Goal: Transaction & Acquisition: Purchase product/service

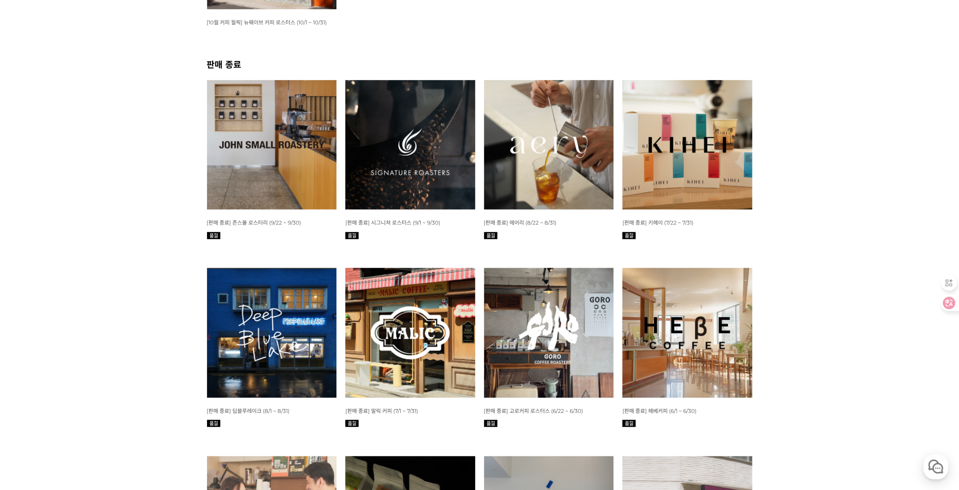
scroll to position [44, 0]
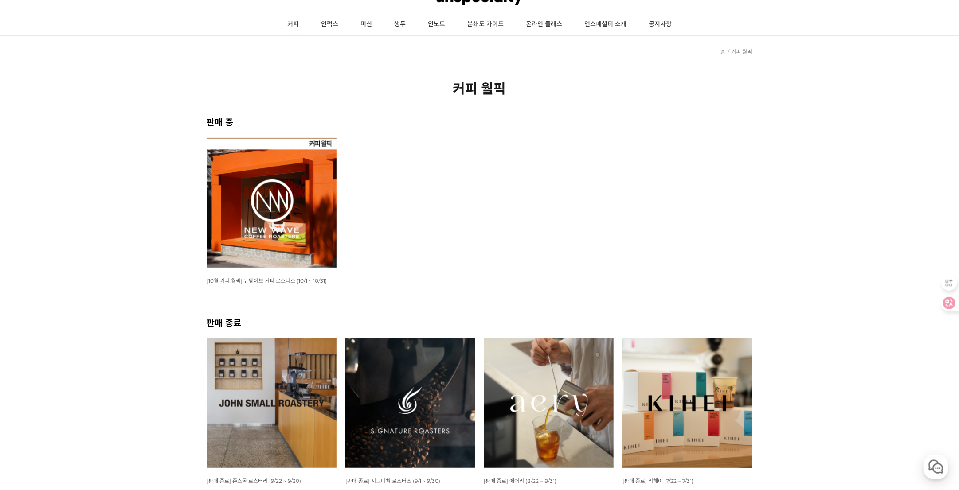
click at [295, 21] on link "커피" at bounding box center [293, 24] width 34 height 22
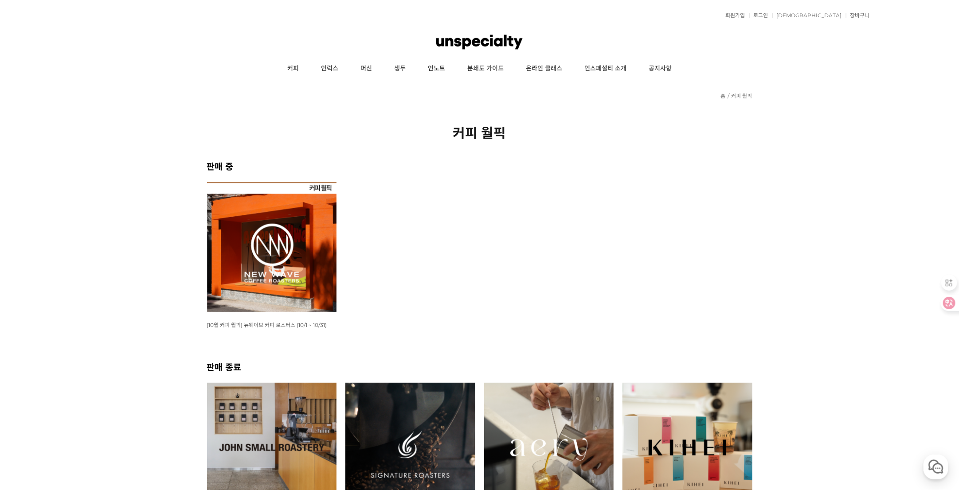
click at [304, 236] on img at bounding box center [272, 247] width 130 height 130
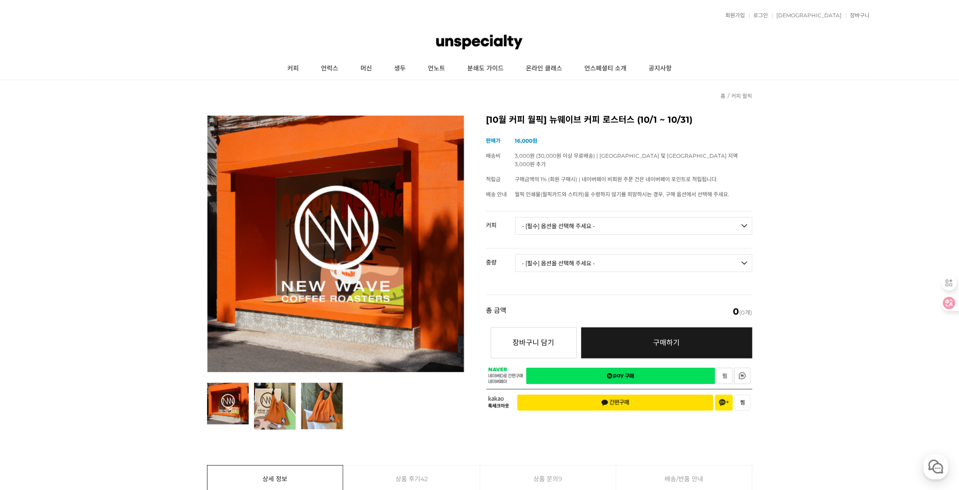
click at [608, 223] on select "- [필수] 옵션을 선택해 주세요 - ------------------- 언스페셜티 분쇄도 가이드 종이 받기 (주문 1건당 최대 1개 제공) …" at bounding box center [633, 226] width 237 height 18
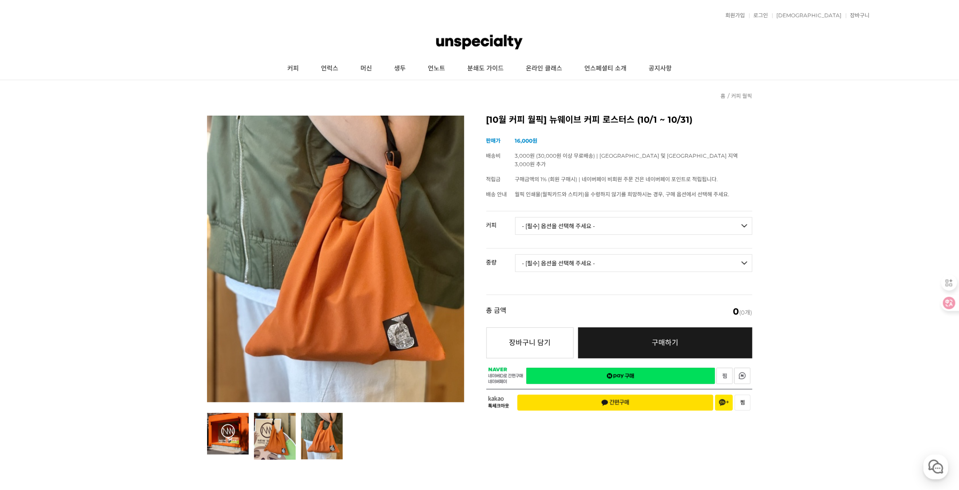
click at [321, 438] on img at bounding box center [322, 436] width 42 height 47
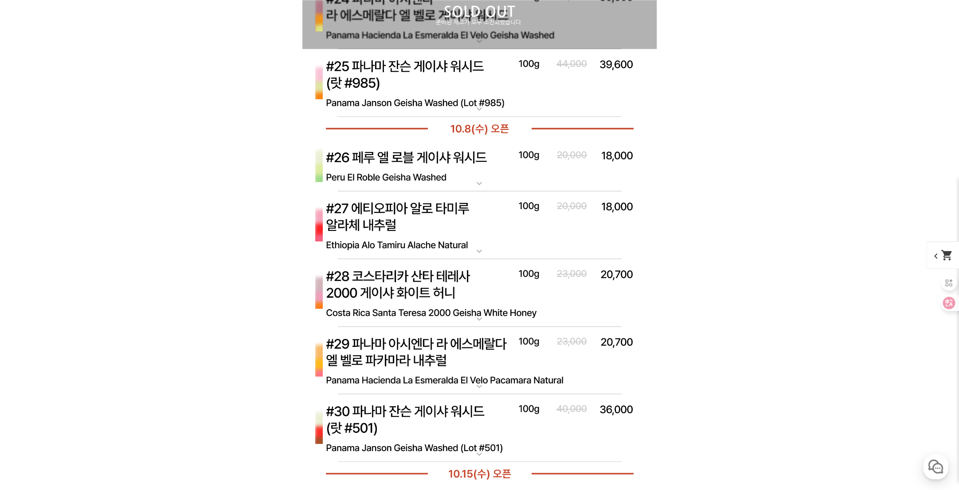
scroll to position [4610, 0]
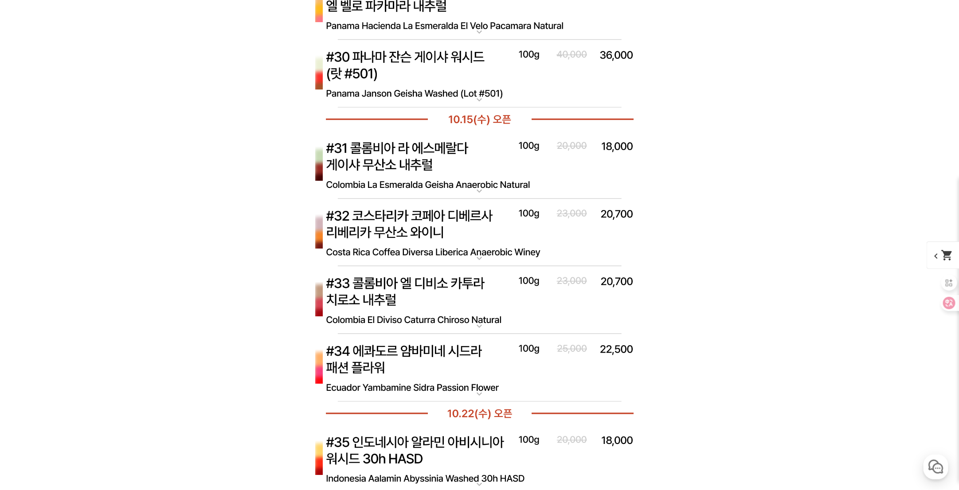
click at [481, 392] on mat-icon "expand_more" at bounding box center [480, 394] width 18 height 11
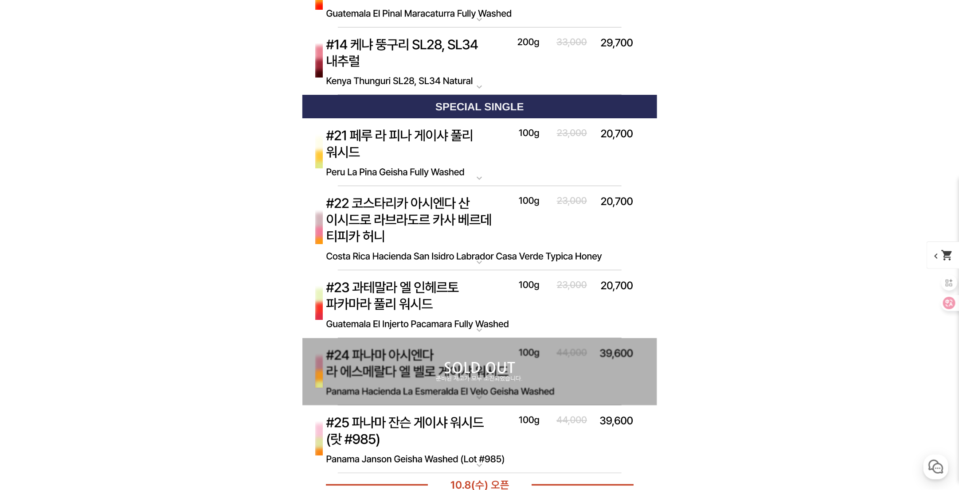
scroll to position [4078, 0]
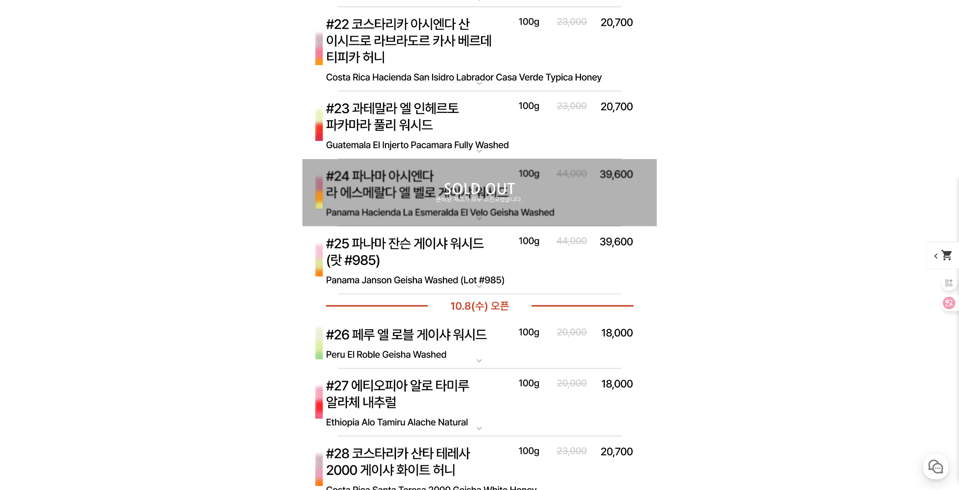
click at [487, 286] on mat-icon "expand_more" at bounding box center [480, 286] width 18 height 11
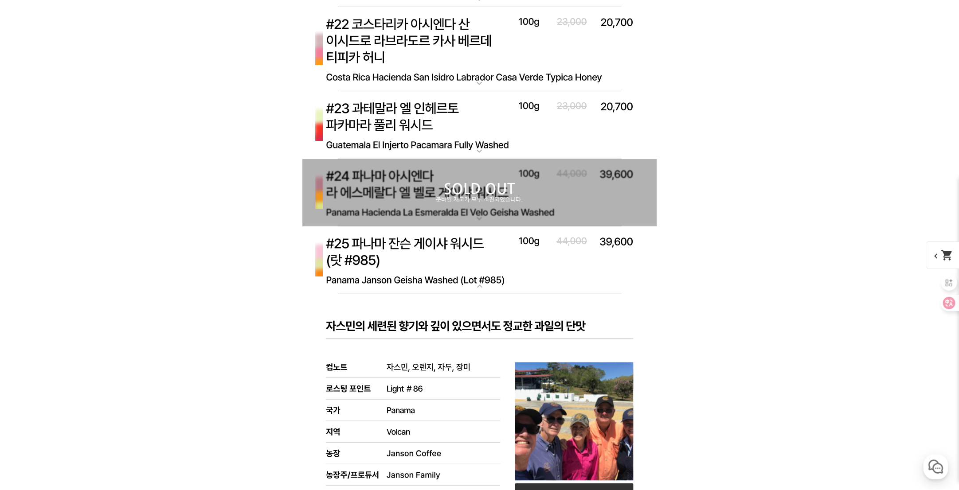
click at [486, 286] on mat-icon "expand_more" at bounding box center [480, 286] width 18 height 11
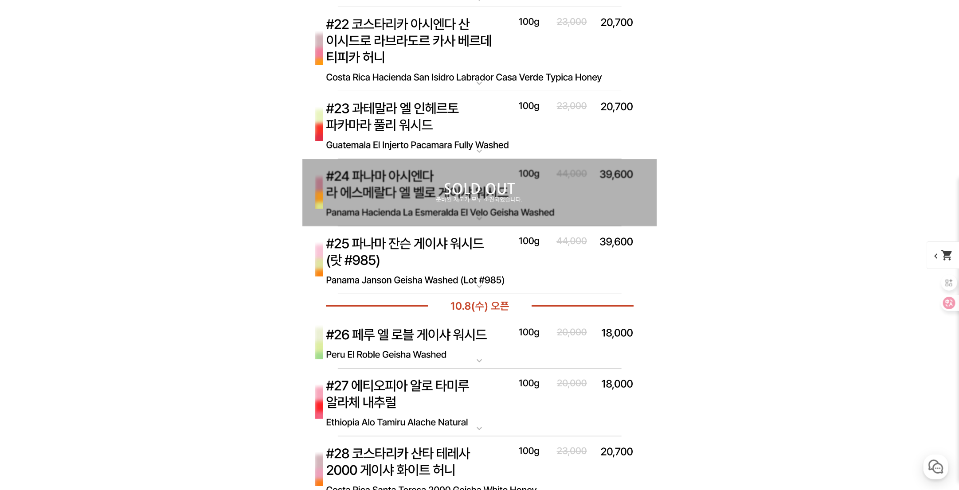
click at [486, 286] on mat-icon "expand_more" at bounding box center [480, 286] width 18 height 11
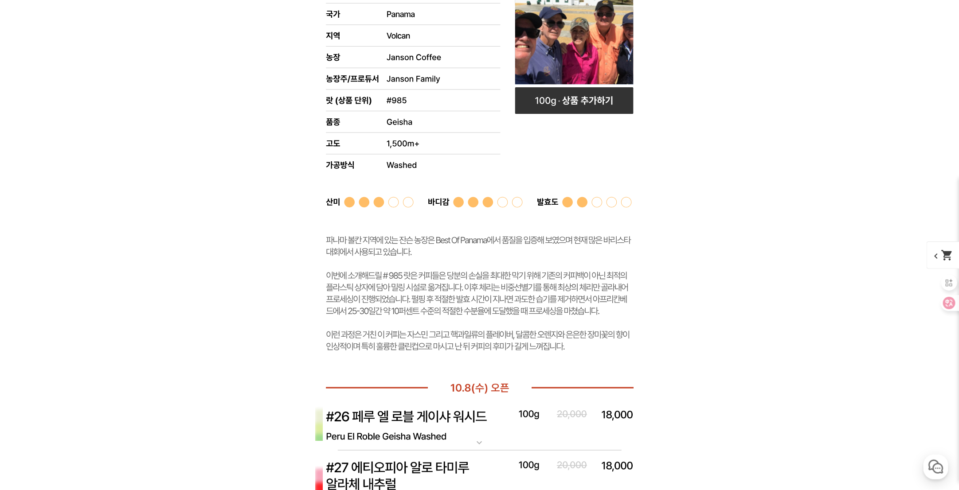
scroll to position [4211, 0]
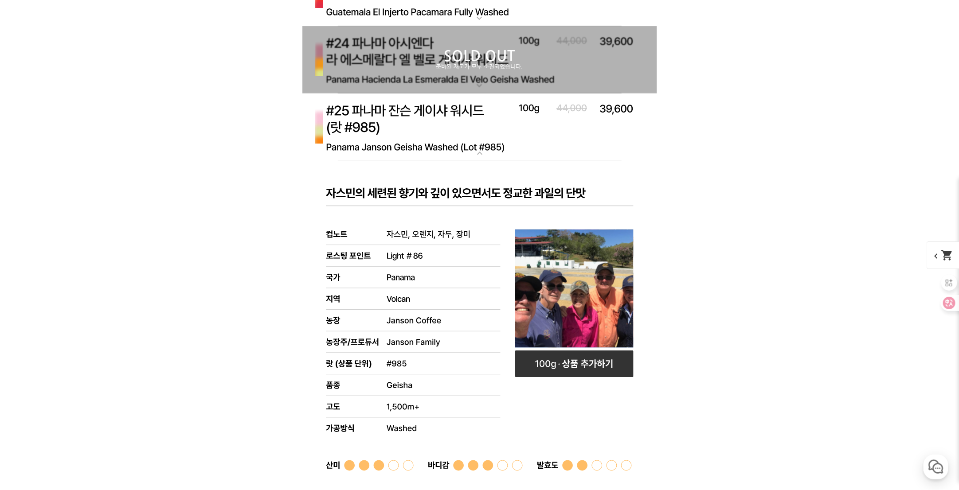
click at [486, 157] on mat-icon "expand_more" at bounding box center [480, 153] width 18 height 11
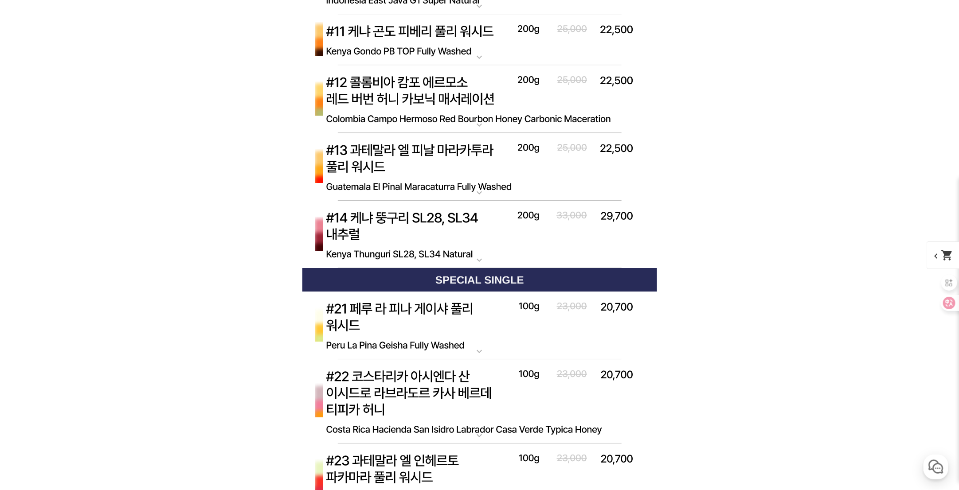
scroll to position [3900, 0]
